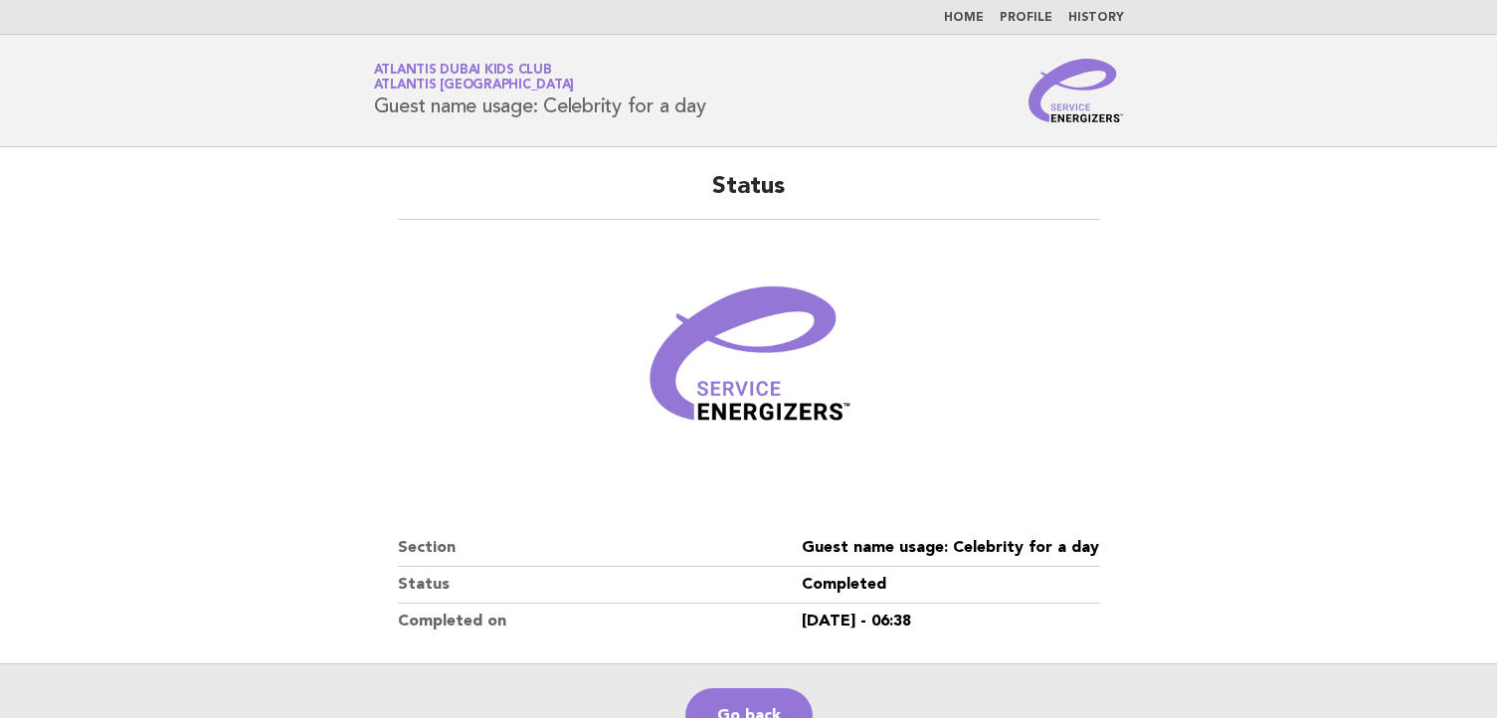
scroll to position [199, 0]
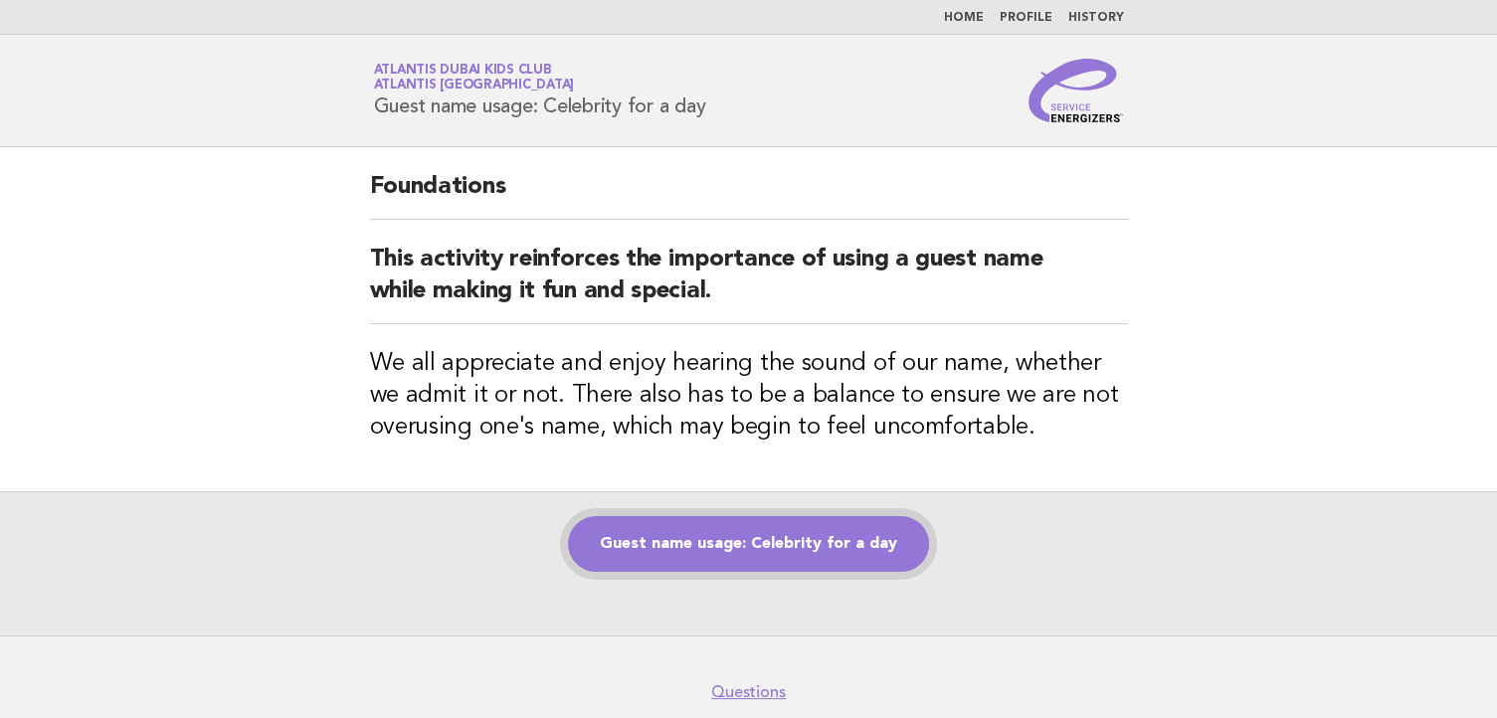
click at [741, 539] on link "Guest name usage: Celebrity for a day" at bounding box center [748, 544] width 361 height 56
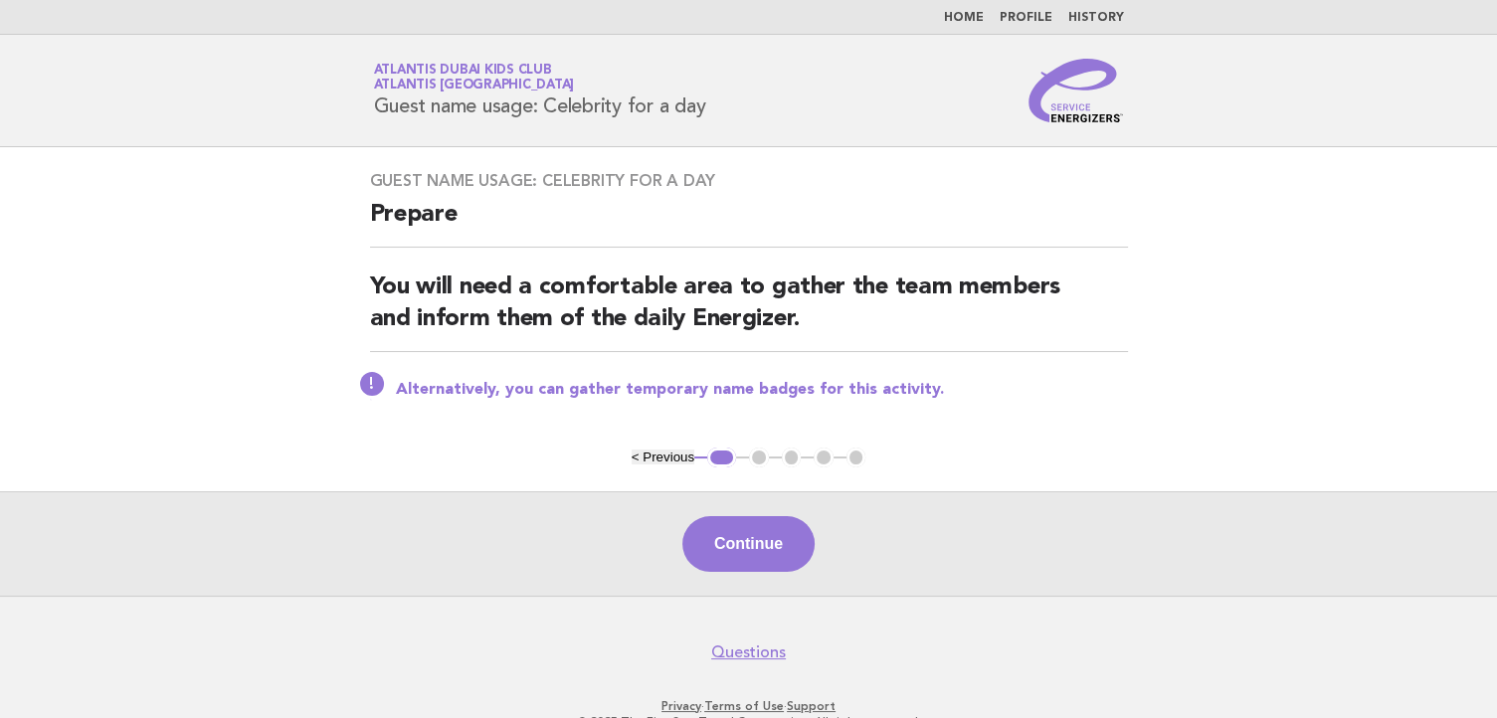
click at [741, 539] on button "Continue" at bounding box center [748, 544] width 132 height 56
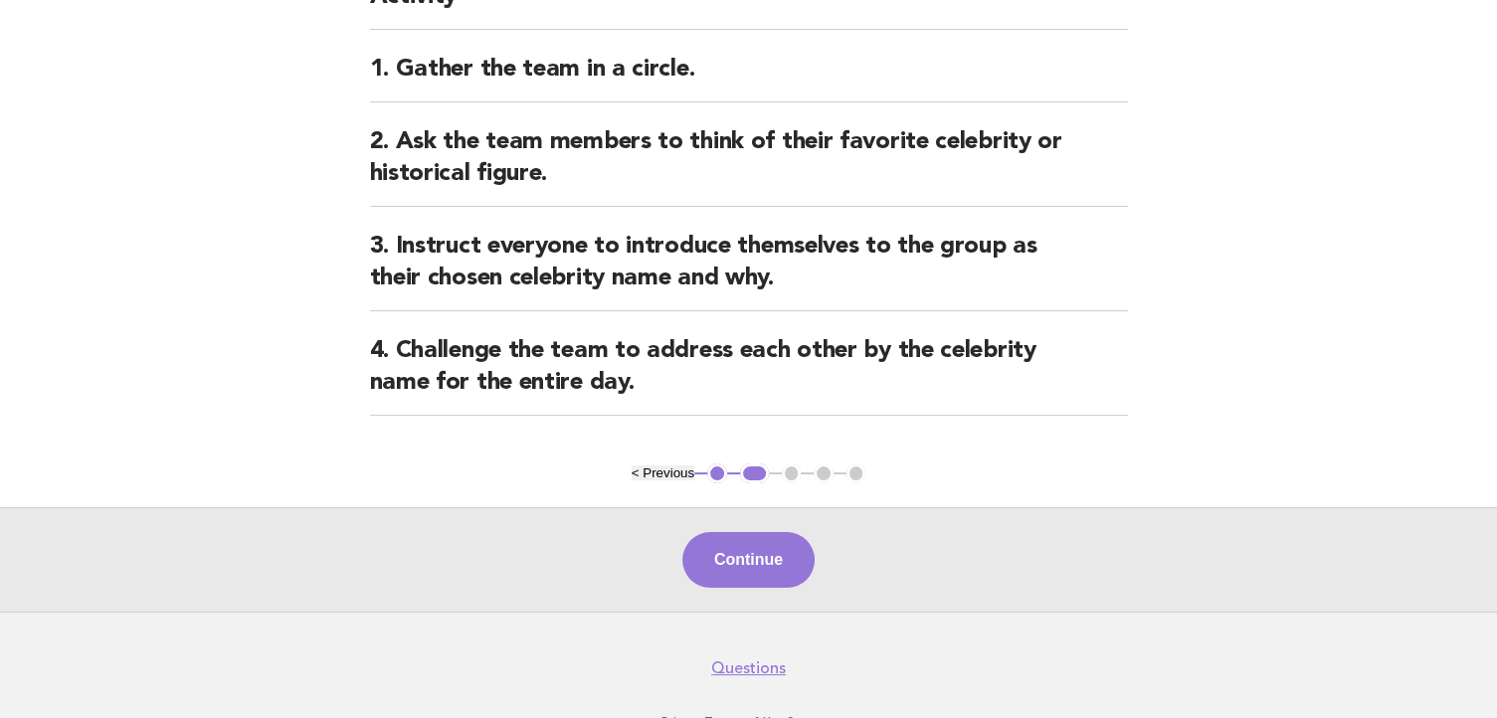
scroll to position [283, 0]
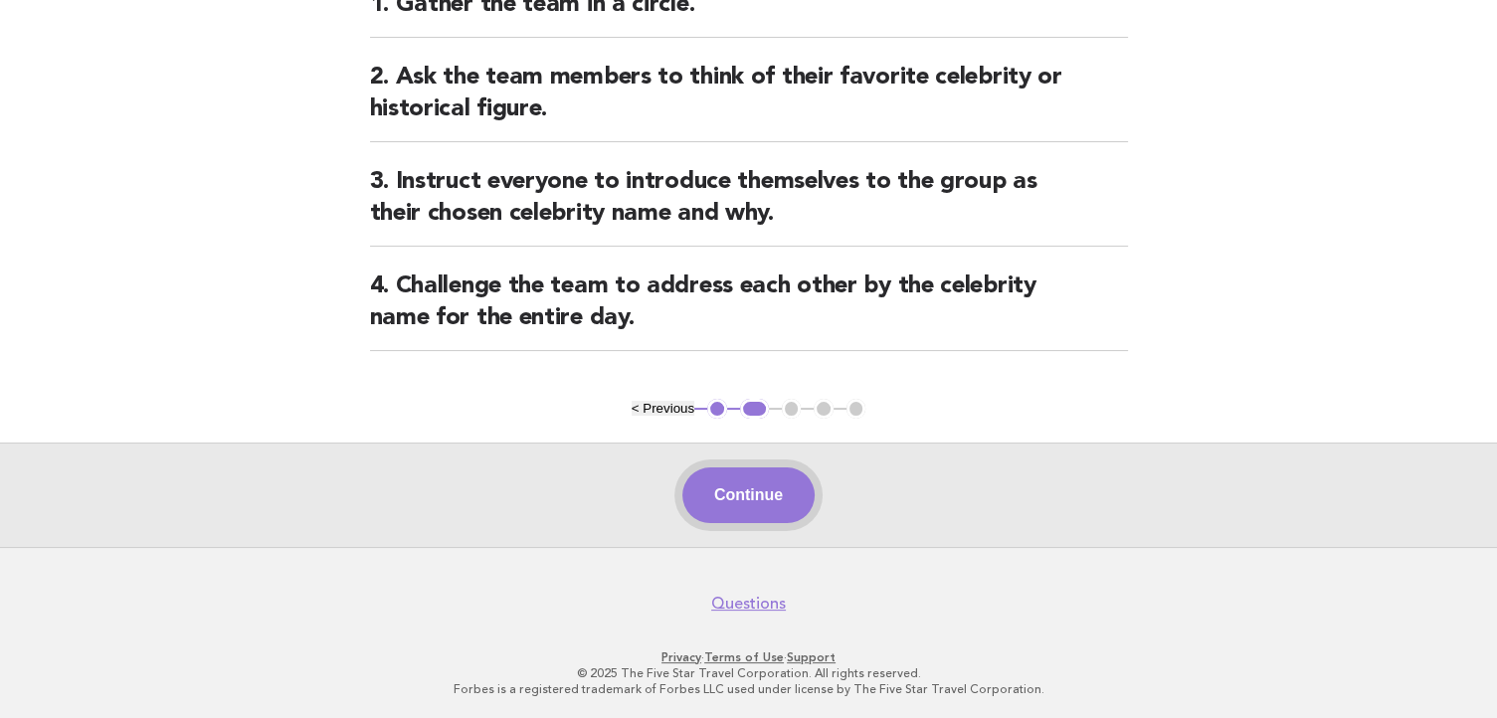
click at [709, 487] on button "Continue" at bounding box center [748, 496] width 132 height 56
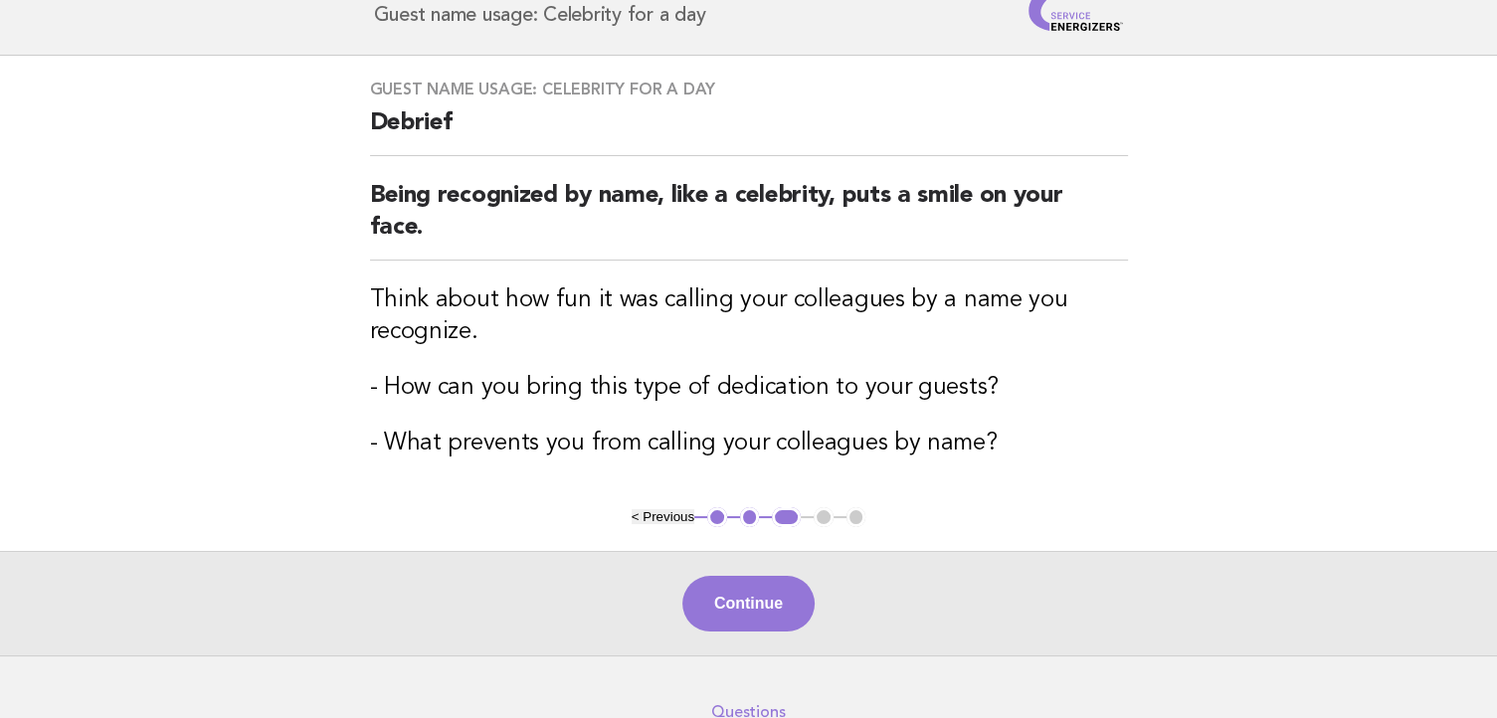
scroll to position [199, 0]
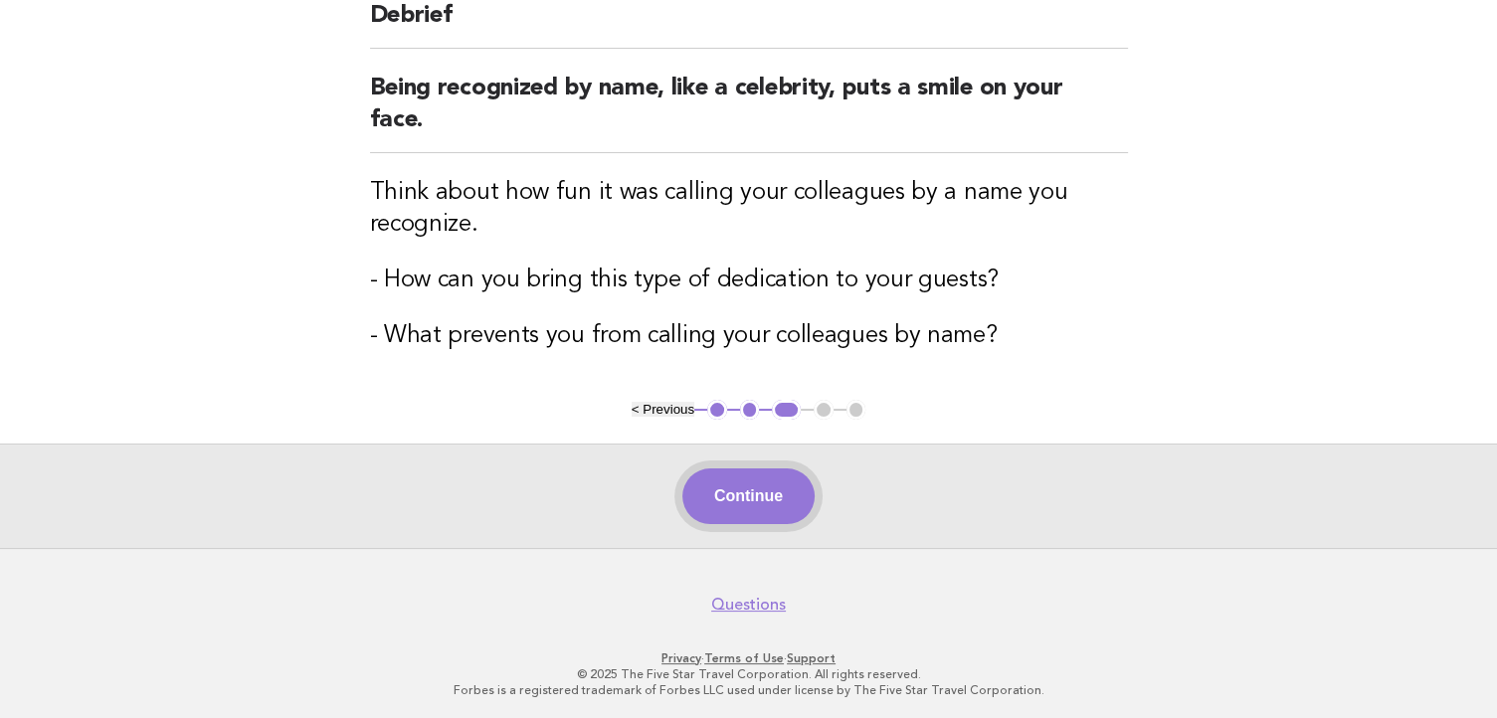
click at [760, 509] on button "Continue" at bounding box center [748, 497] width 132 height 56
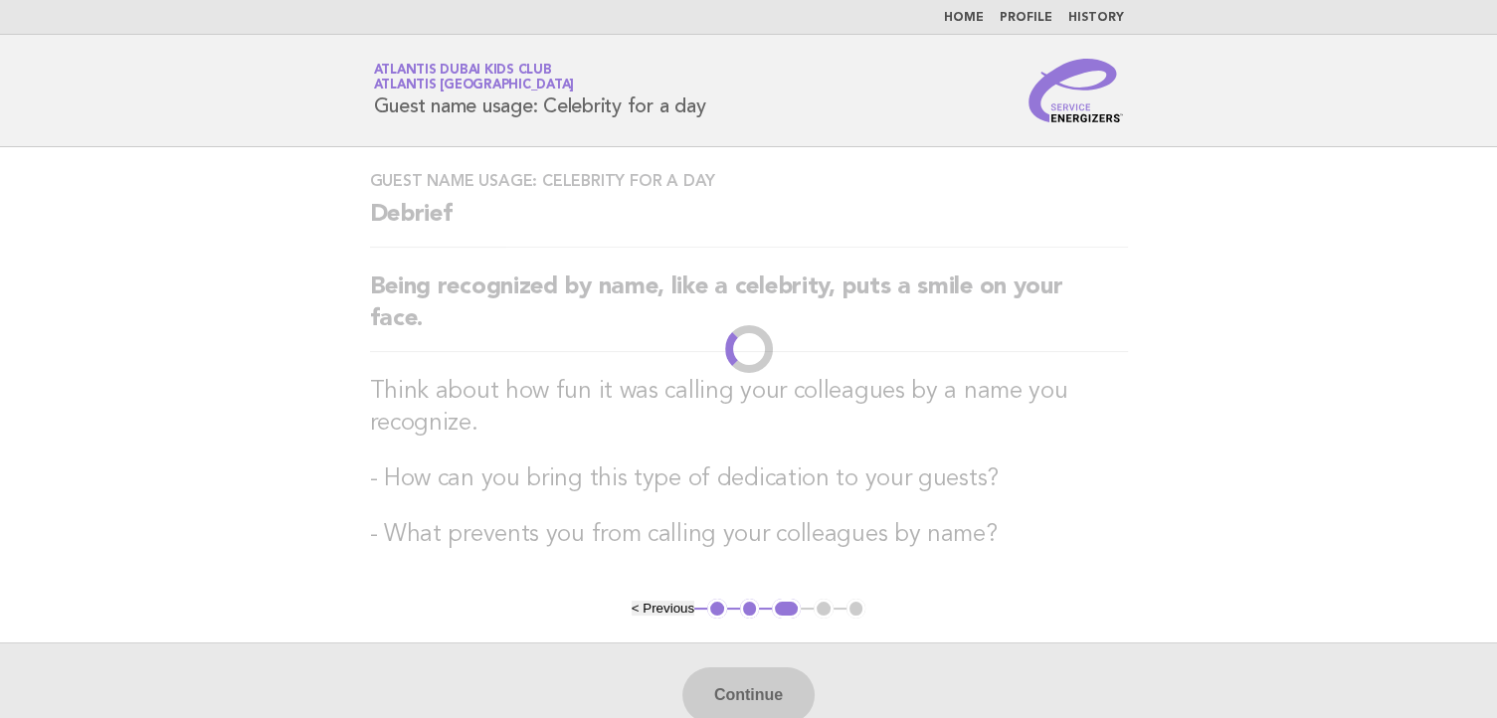
scroll to position [0, 0]
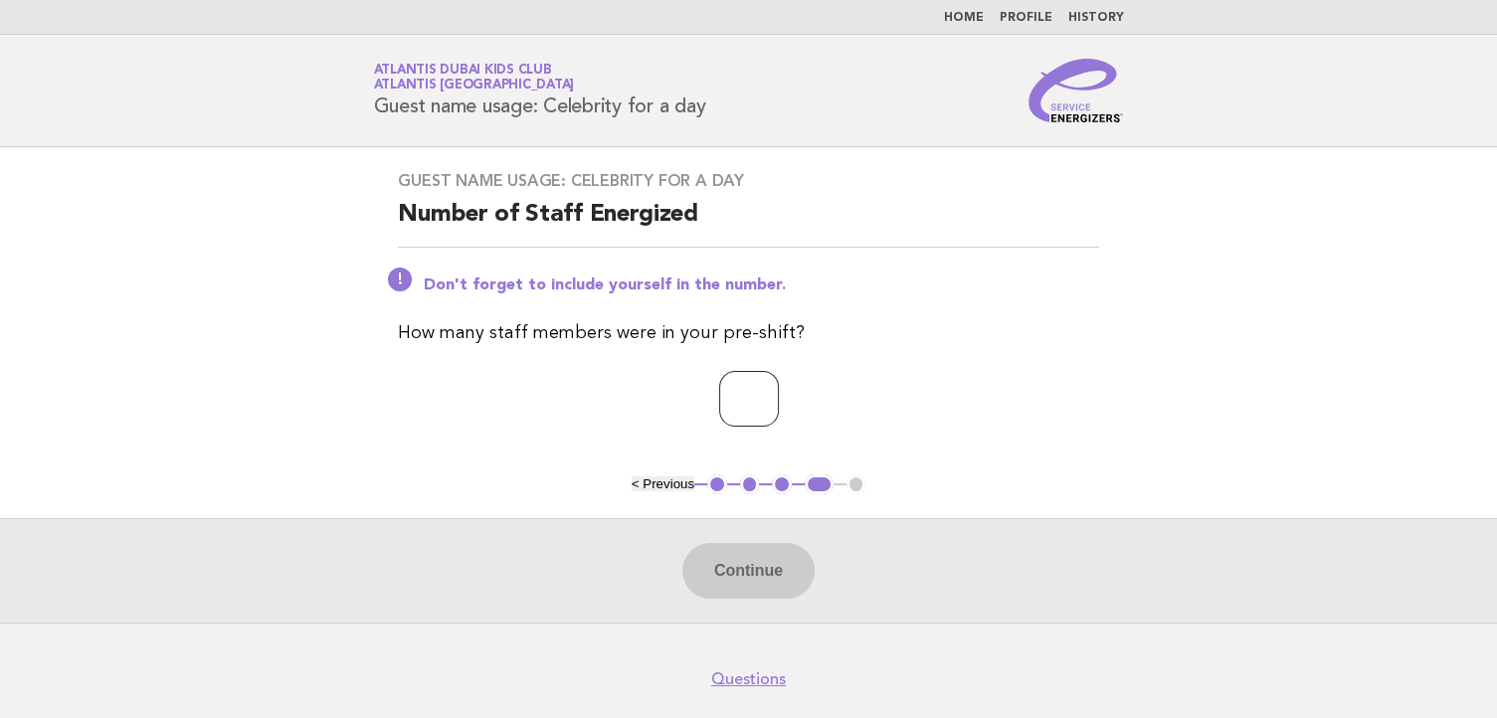
click at [760, 409] on input "number" at bounding box center [749, 399] width 60 height 56
type input "*"
click at [773, 570] on button "Continue" at bounding box center [748, 571] width 132 height 56
